Goal: Find specific page/section: Find specific page/section

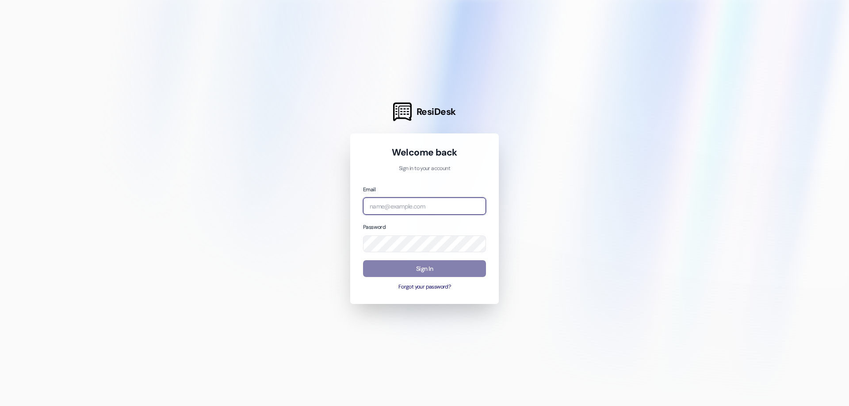
click at [389, 203] on input "email" at bounding box center [424, 206] width 123 height 17
type input "[PERSON_NAME][EMAIL_ADDRESS][DOMAIN_NAME]"
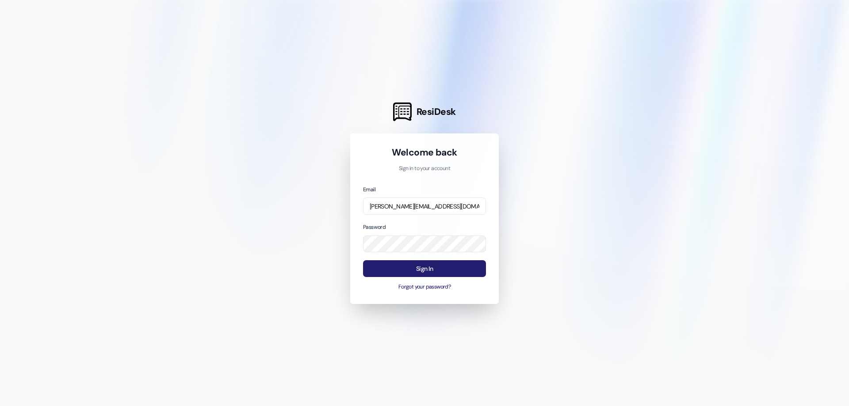
click at [434, 271] on button "Sign In" at bounding box center [424, 268] width 123 height 17
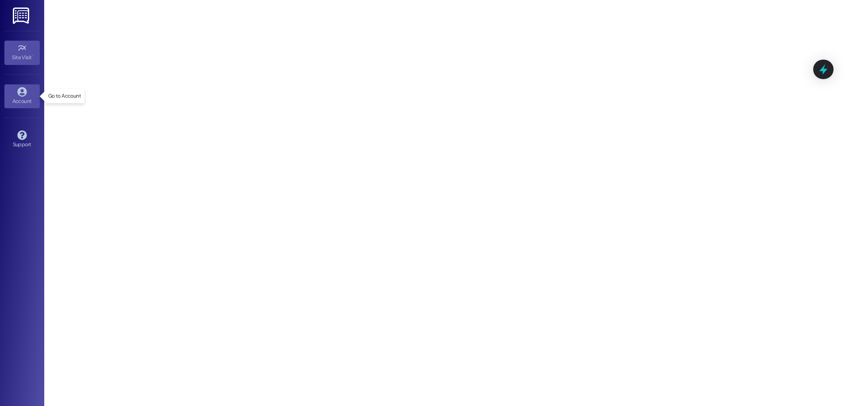
click at [16, 95] on link "Account" at bounding box center [21, 96] width 35 height 24
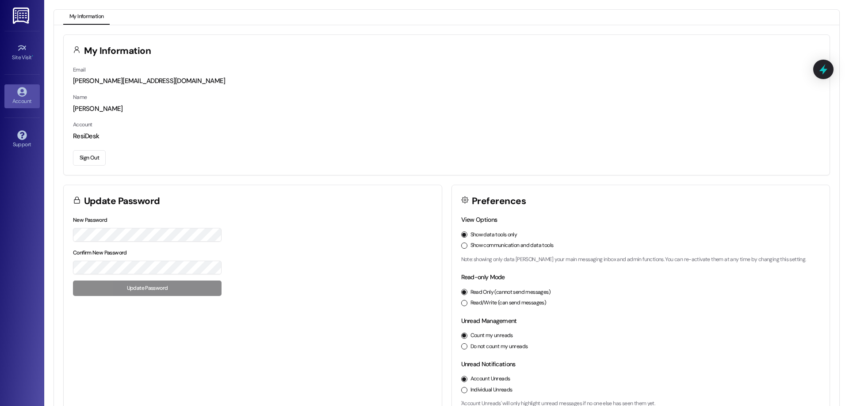
click at [19, 10] on img at bounding box center [22, 16] width 18 height 16
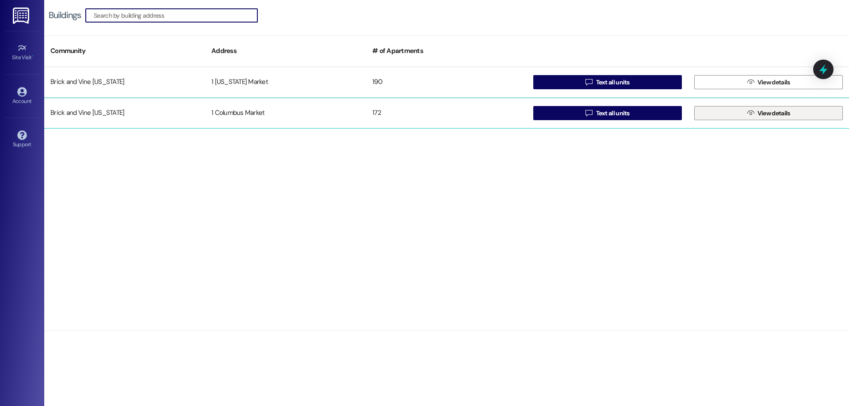
click at [760, 112] on span "View details" at bounding box center [773, 113] width 33 height 9
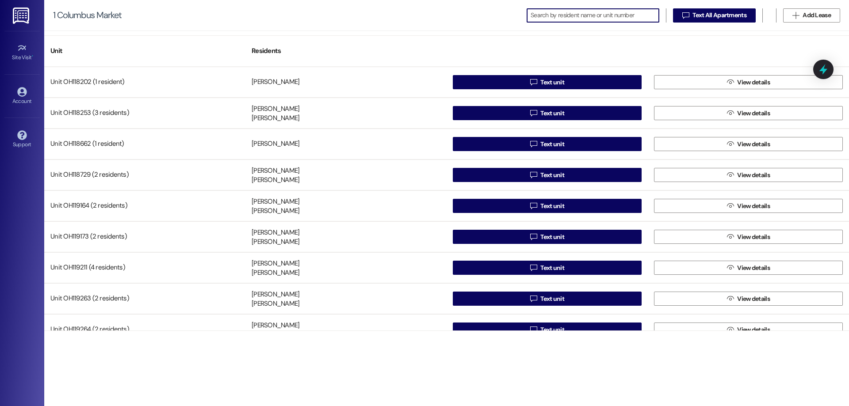
click at [577, 12] on input at bounding box center [594, 15] width 128 height 12
click at [568, 15] on input at bounding box center [594, 15] width 128 height 12
type input "c"
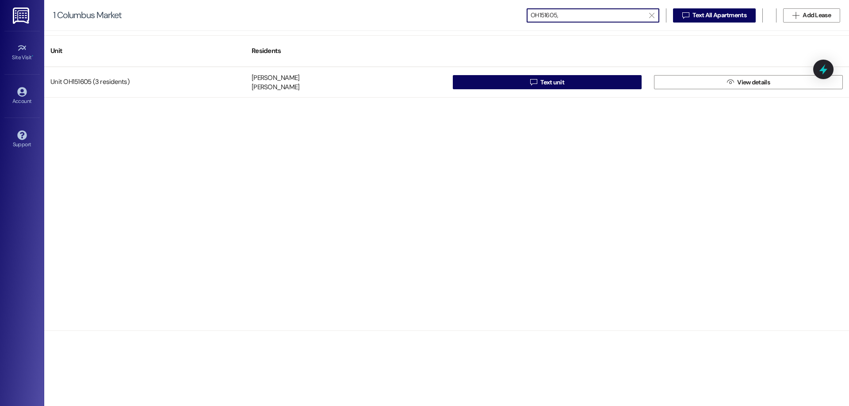
type input "OH151605,"
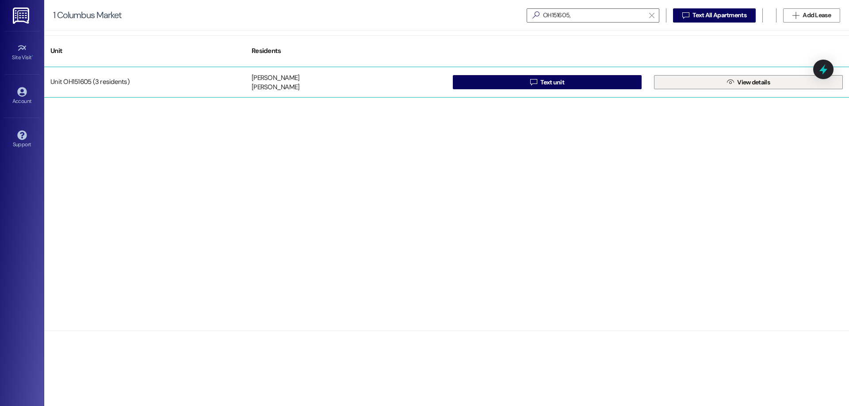
click at [748, 84] on span "View details" at bounding box center [753, 82] width 33 height 9
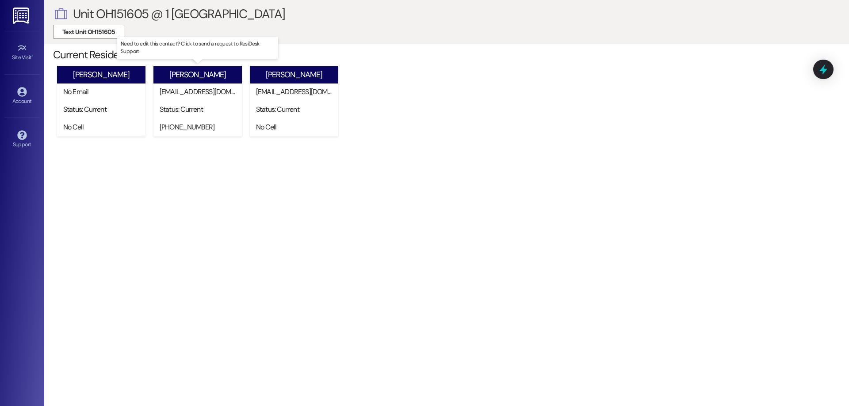
click at [202, 76] on div "[PERSON_NAME]" at bounding box center [197, 74] width 57 height 9
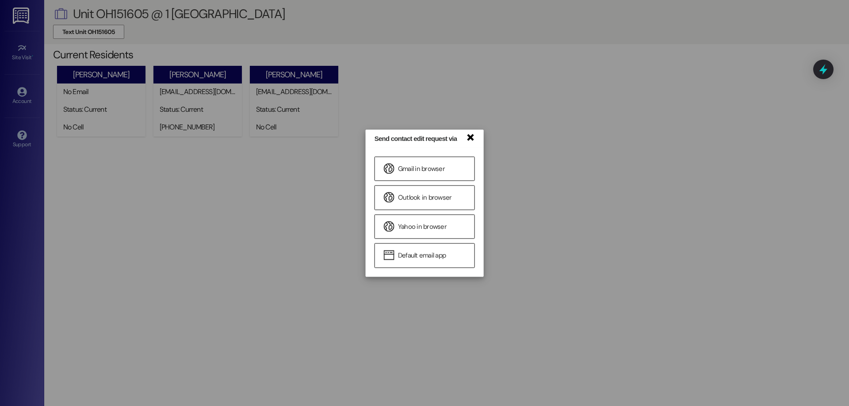
click at [473, 136] on link "×" at bounding box center [469, 136] width 9 height 9
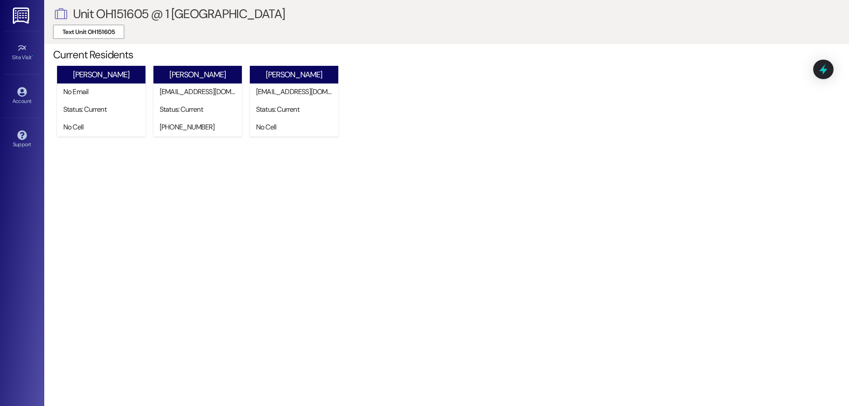
click at [591, 32] on div "Text Unit OH151605" at bounding box center [446, 32] width 787 height 18
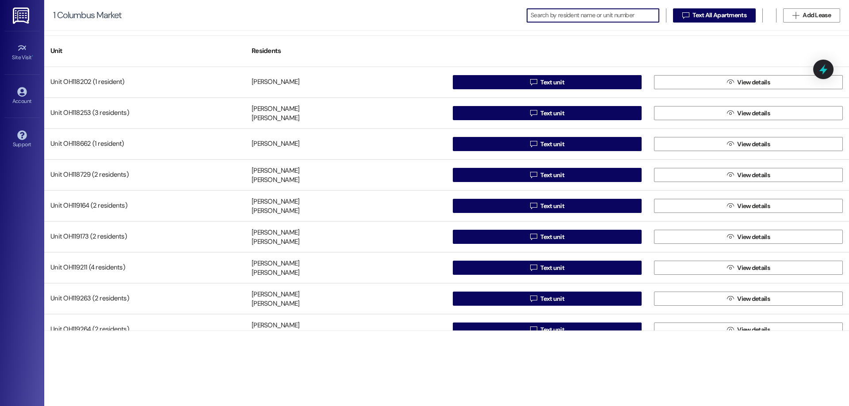
click at [21, 11] on img at bounding box center [22, 16] width 18 height 16
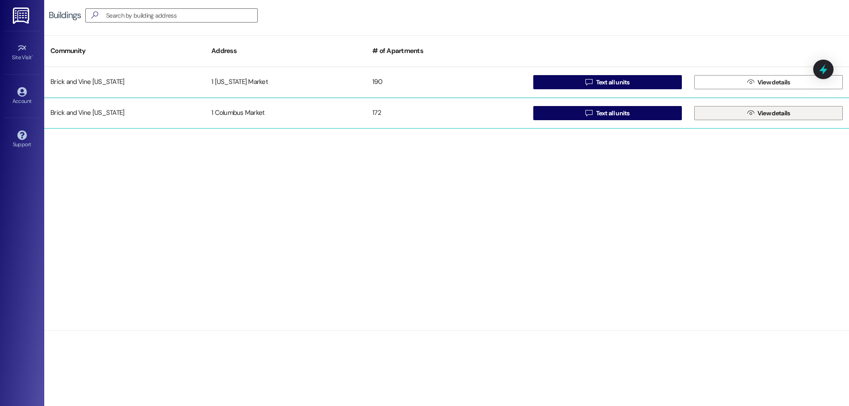
click at [793, 111] on button " View details" at bounding box center [768, 113] width 148 height 14
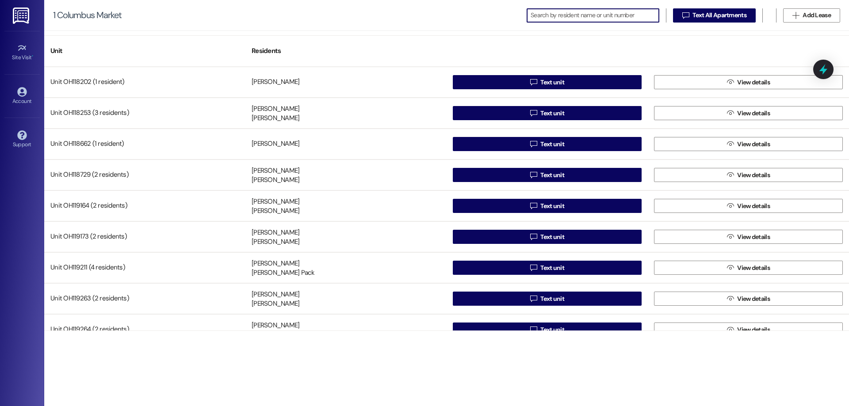
click at [559, 12] on input at bounding box center [594, 15] width 128 height 12
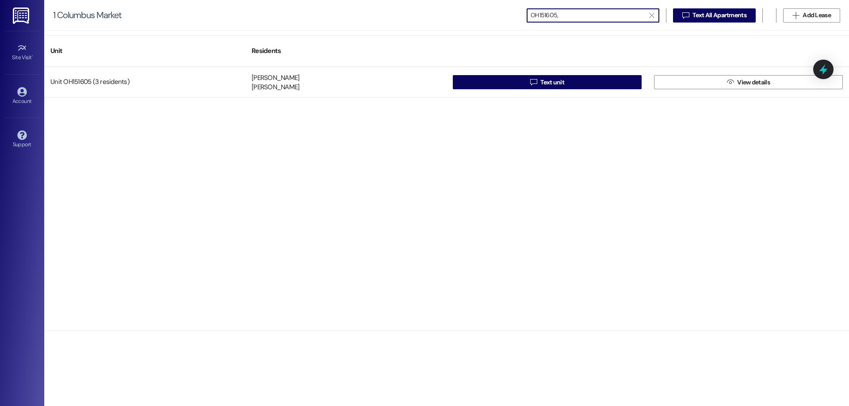
type input "OH151605,"
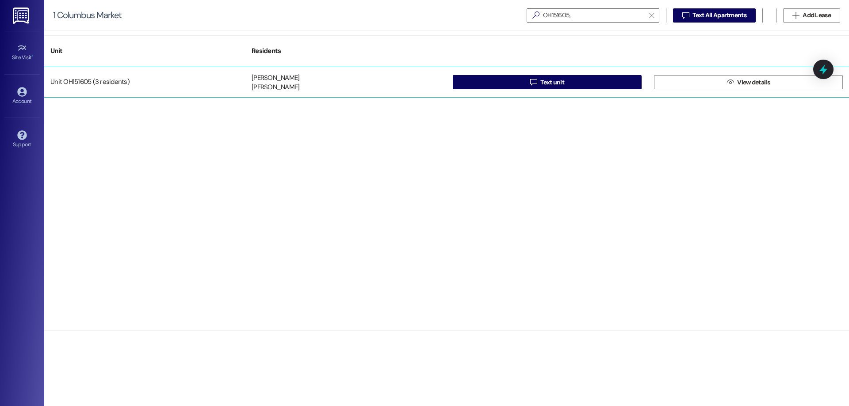
click at [257, 80] on div "[PERSON_NAME]" at bounding box center [275, 77] width 48 height 9
click at [708, 83] on button " View details" at bounding box center [748, 82] width 189 height 14
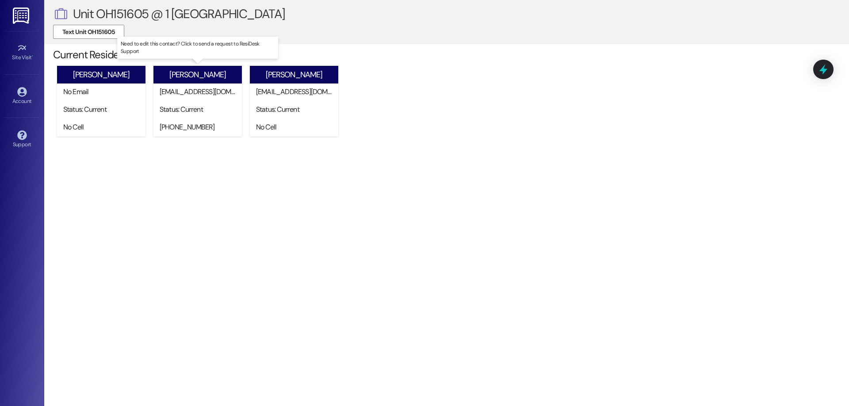
click at [207, 74] on div "[PERSON_NAME]" at bounding box center [197, 74] width 57 height 9
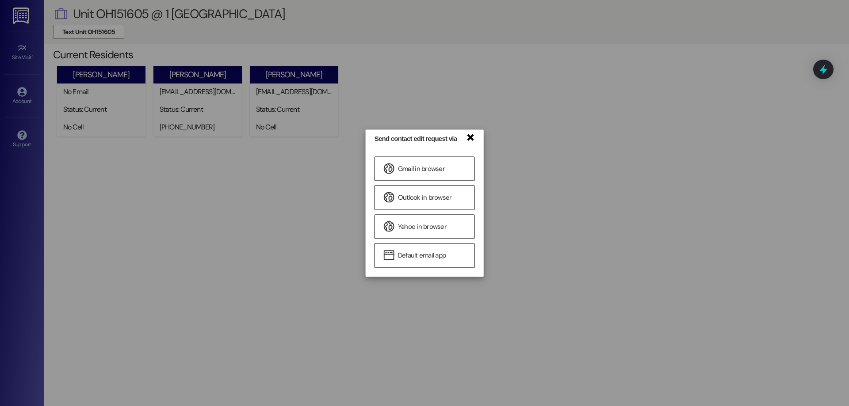
click at [470, 137] on link "×" at bounding box center [469, 136] width 9 height 9
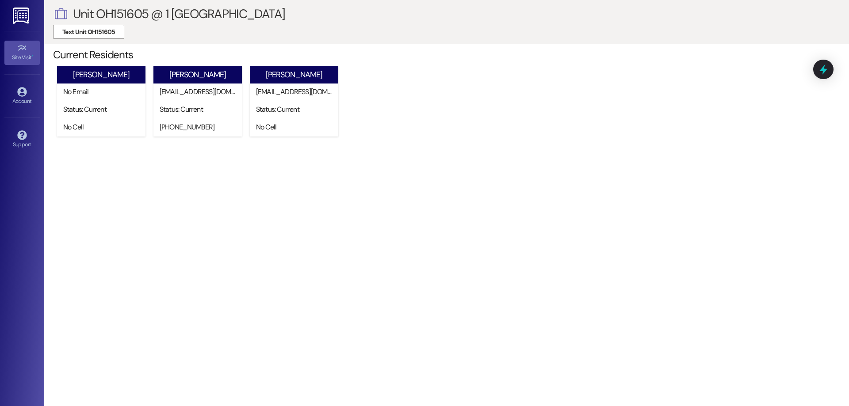
click at [23, 50] on icon at bounding box center [22, 48] width 10 height 10
